Goal: Task Accomplishment & Management: Manage account settings

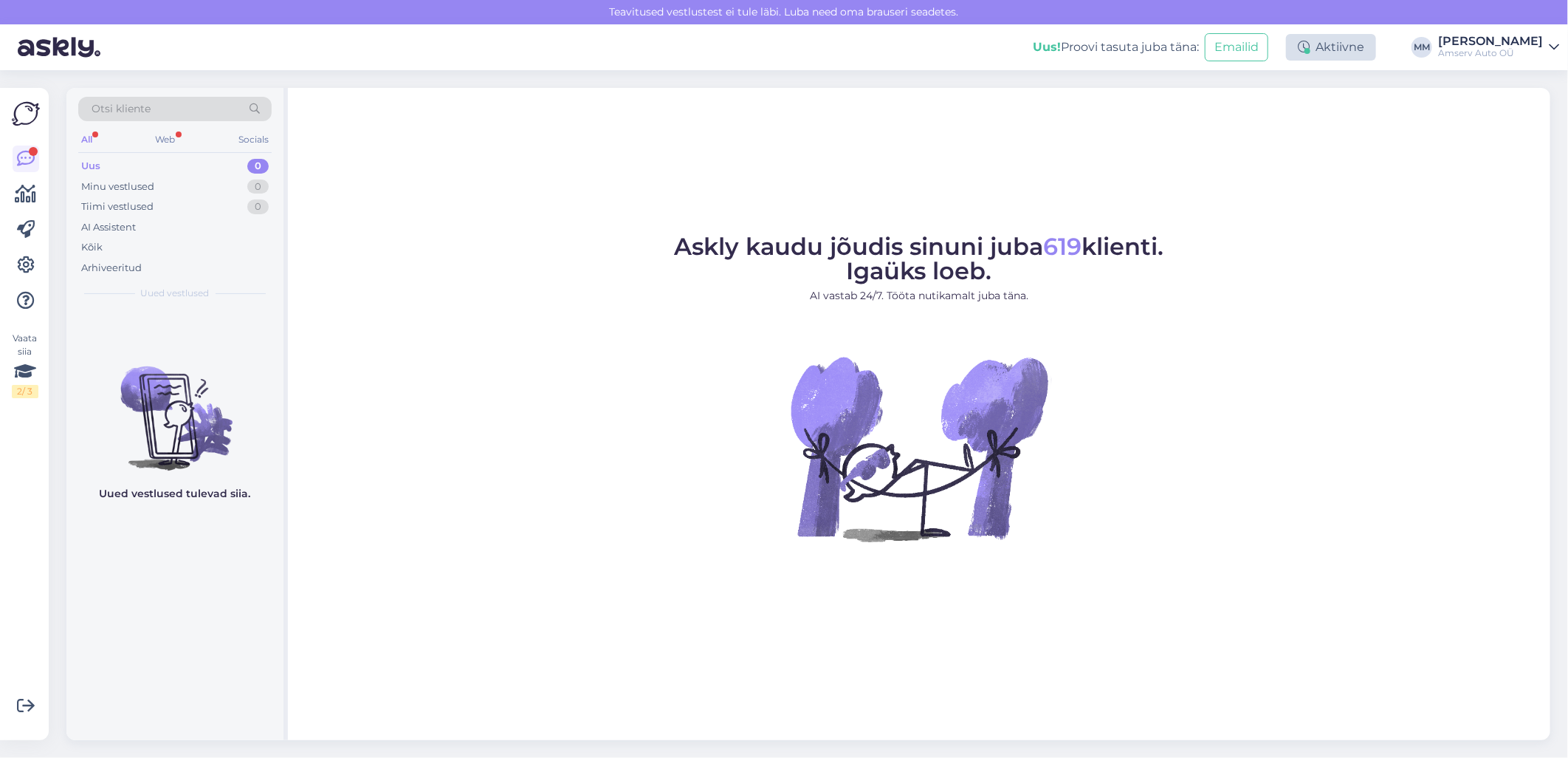
click at [1315, 47] on div "Aktiivne" at bounding box center [1331, 47] width 90 height 26
click at [1258, 116] on button "15 minutit" at bounding box center [1242, 115] width 64 height 17
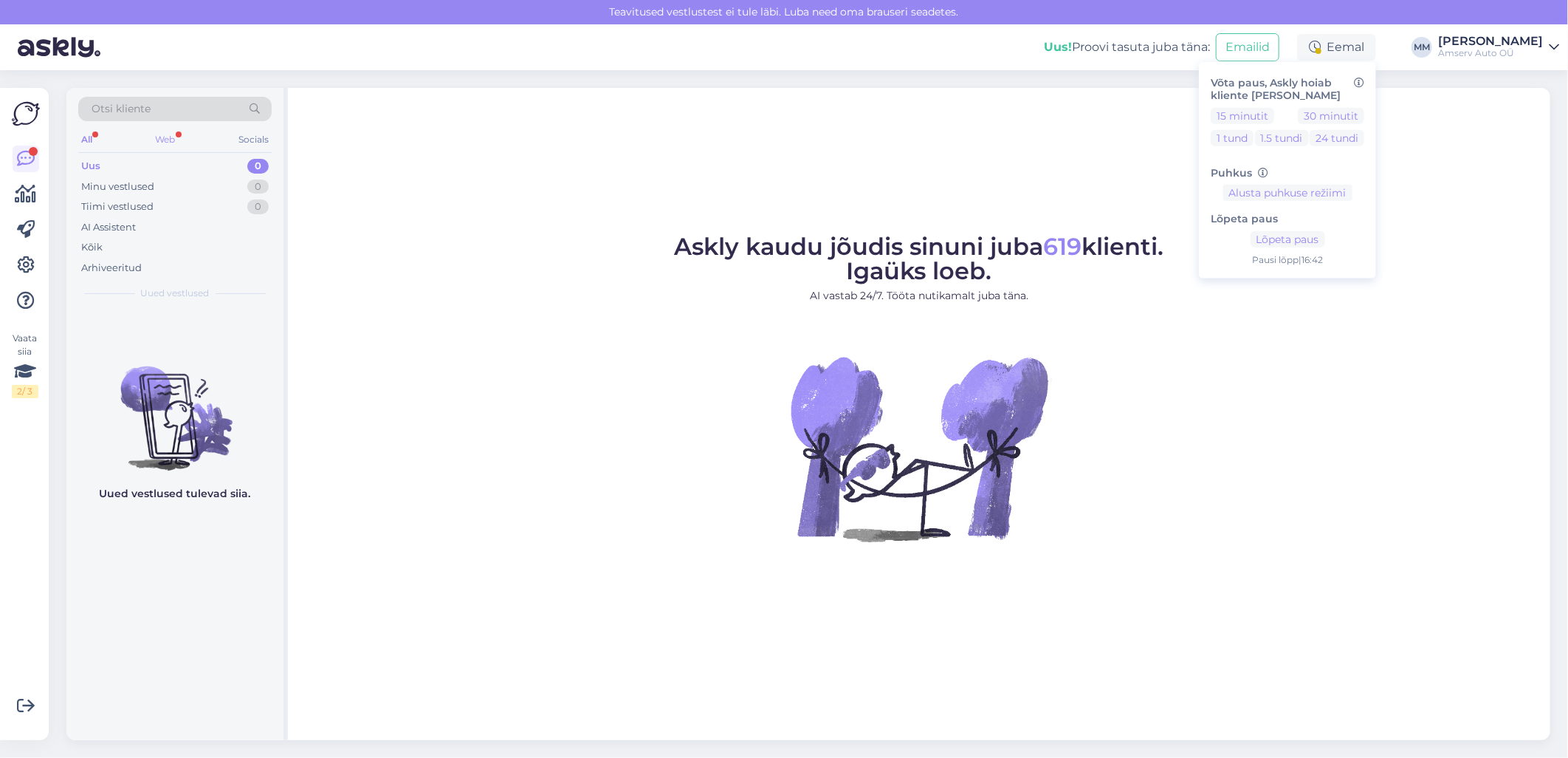
click at [175, 143] on div "Web" at bounding box center [165, 139] width 26 height 19
click at [1552, 45] on icon at bounding box center [1554, 47] width 10 height 12
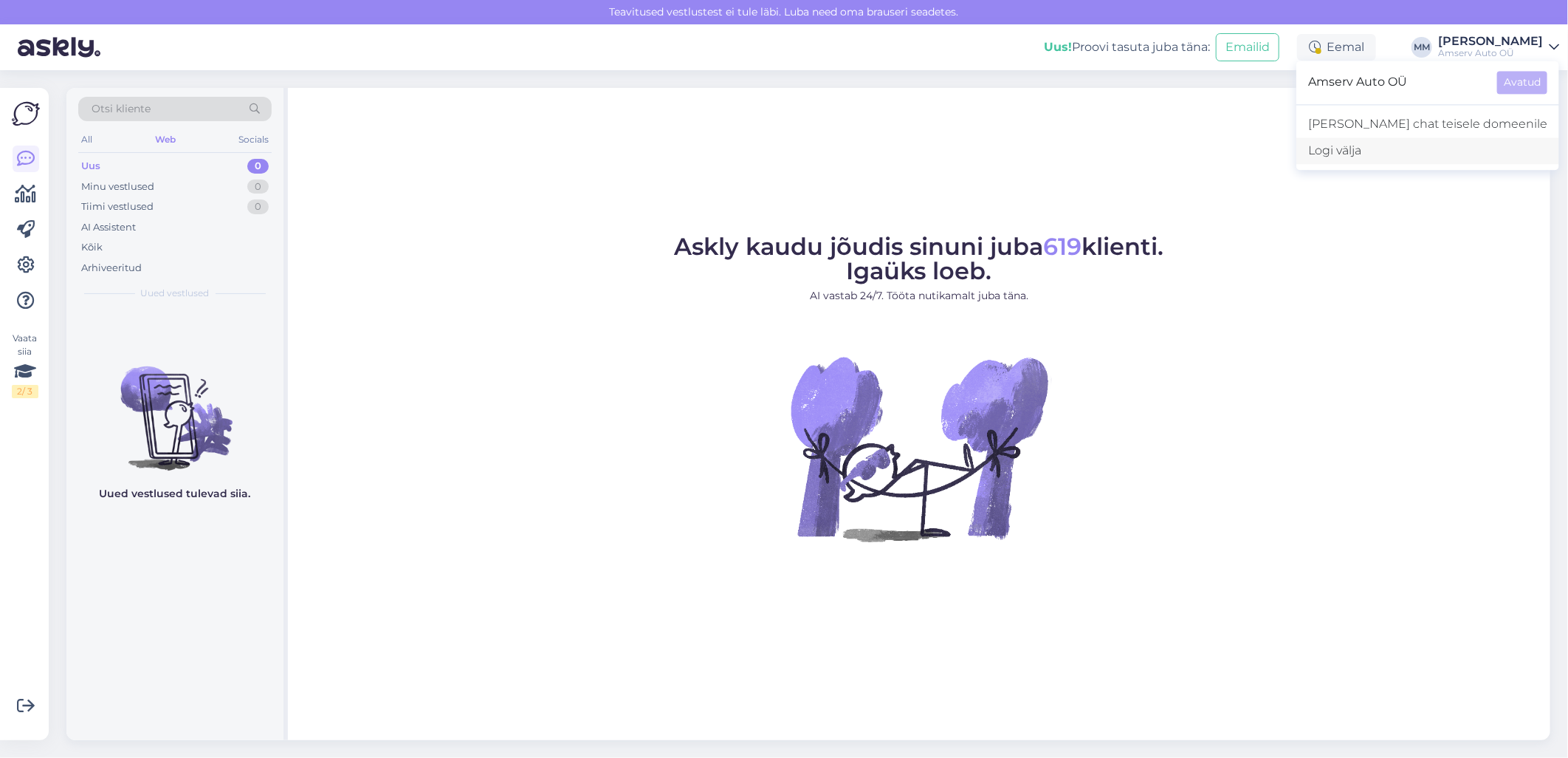
click at [1425, 148] on div "Logi välja" at bounding box center [1428, 151] width 263 height 26
